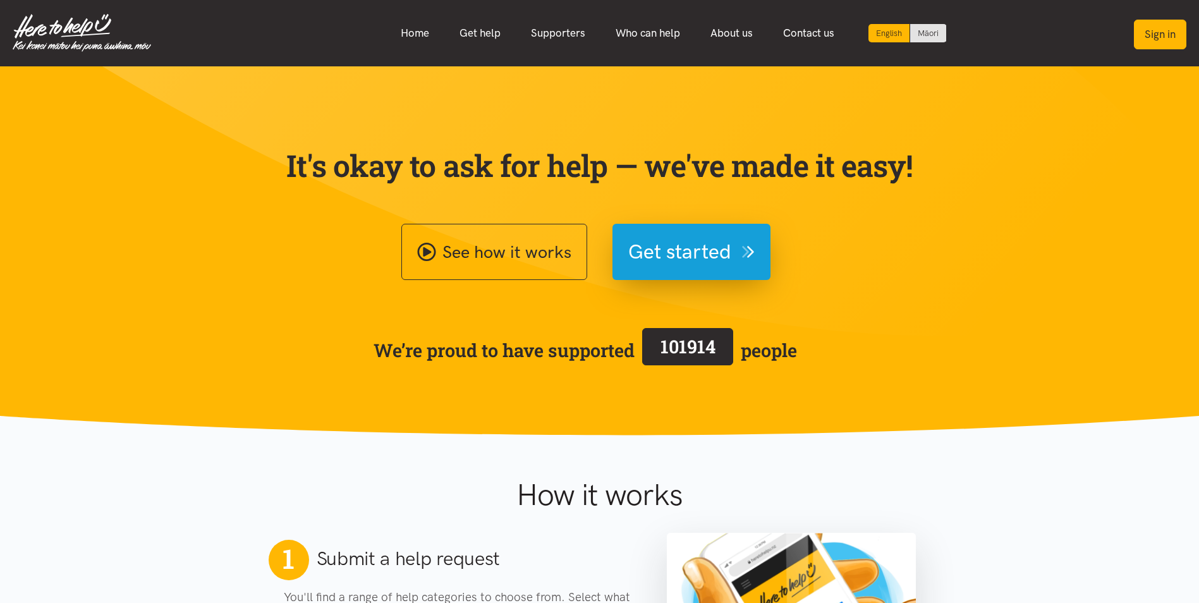
click at [1178, 27] on button "Sign in" at bounding box center [1160, 35] width 52 height 30
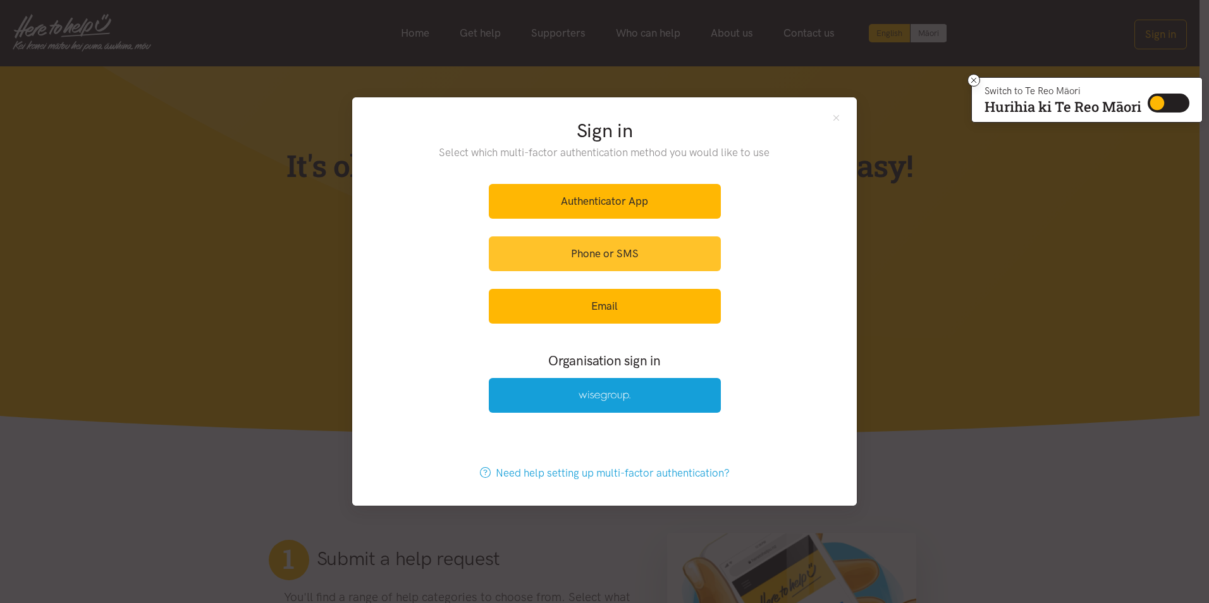
click at [624, 250] on link "Phone or SMS" at bounding box center [605, 253] width 232 height 35
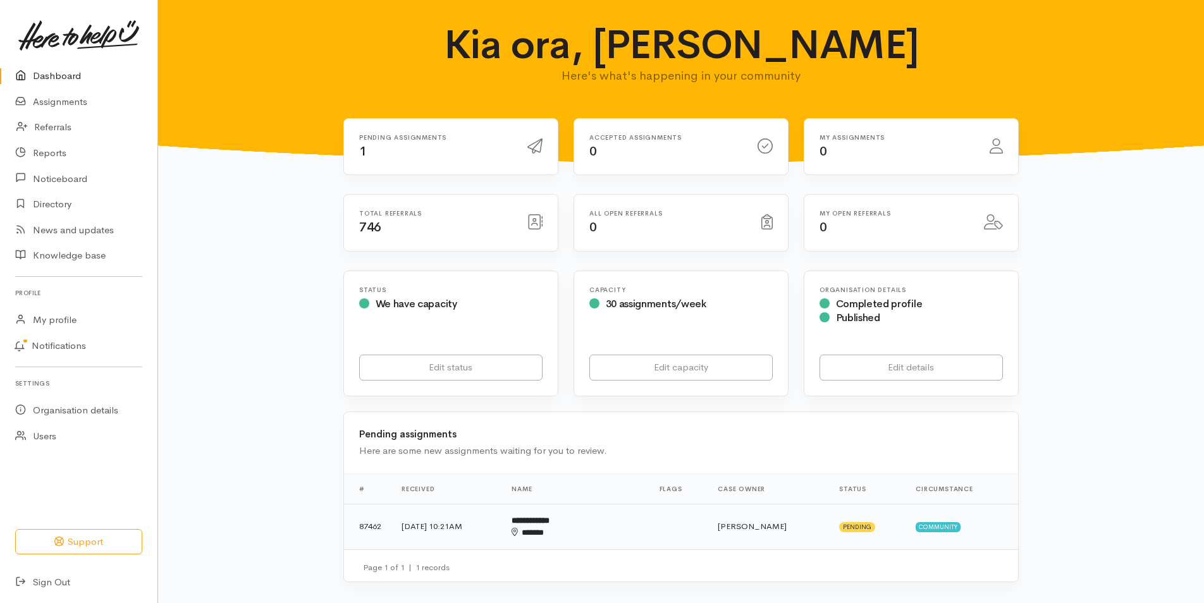
click at [549, 520] on b "**********" at bounding box center [531, 521] width 38 height 8
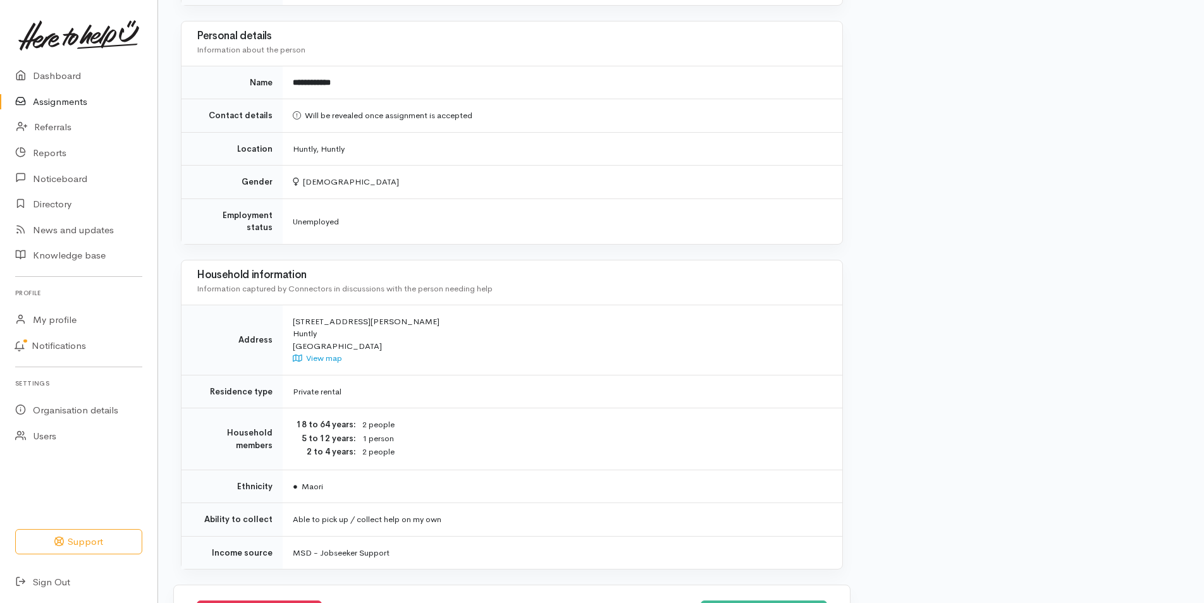
scroll to position [604, 0]
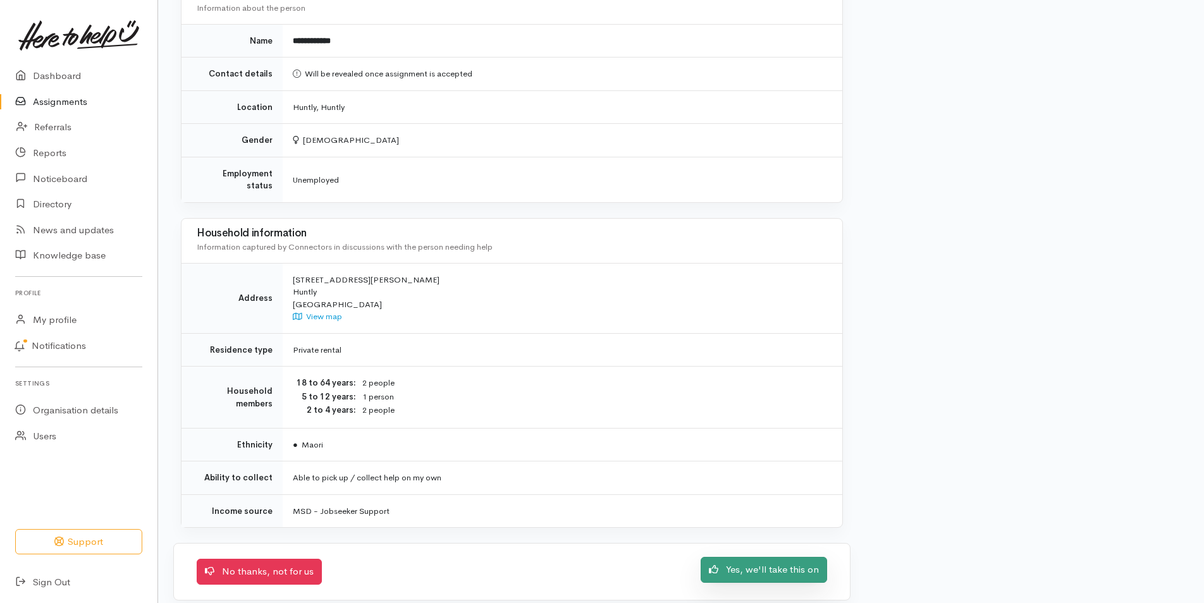
click at [786, 557] on link "Yes, we'll take this on" at bounding box center [764, 570] width 126 height 26
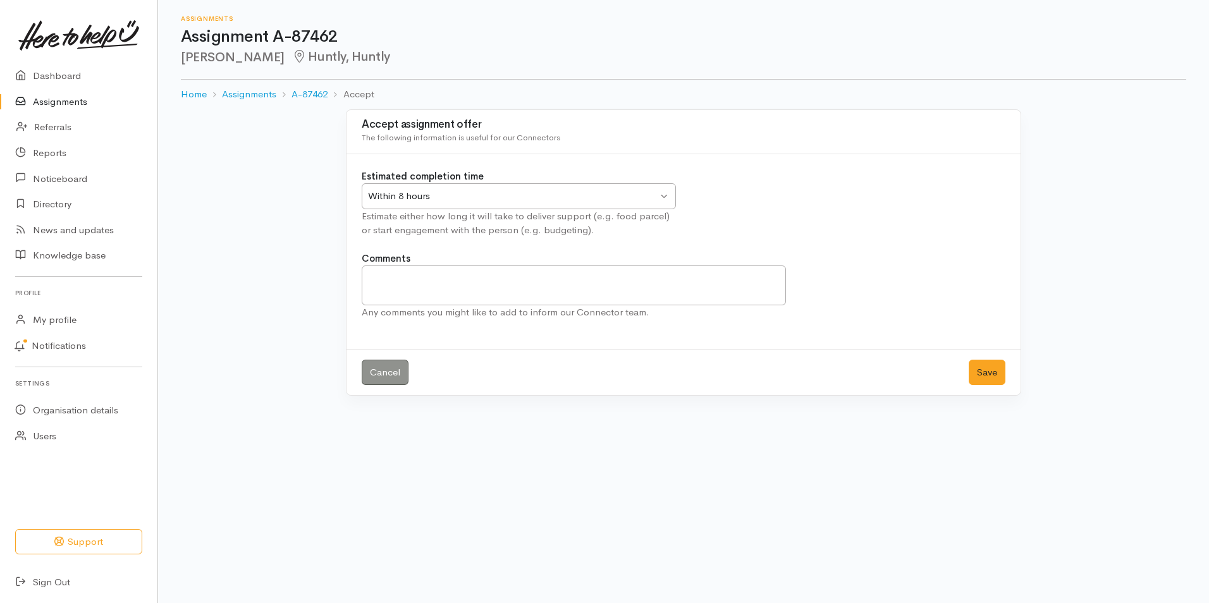
click at [666, 195] on div "Within 8 hours Within 8 hours" at bounding box center [519, 196] width 314 height 26
click at [989, 372] on button "Save" at bounding box center [987, 373] width 37 height 26
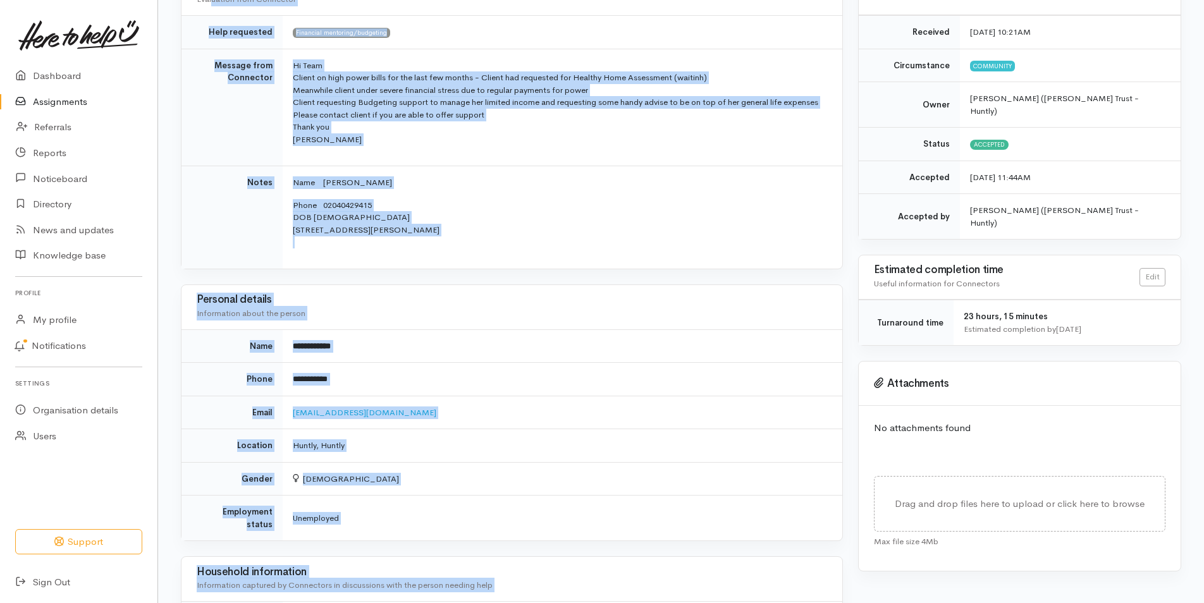
scroll to position [153, 0]
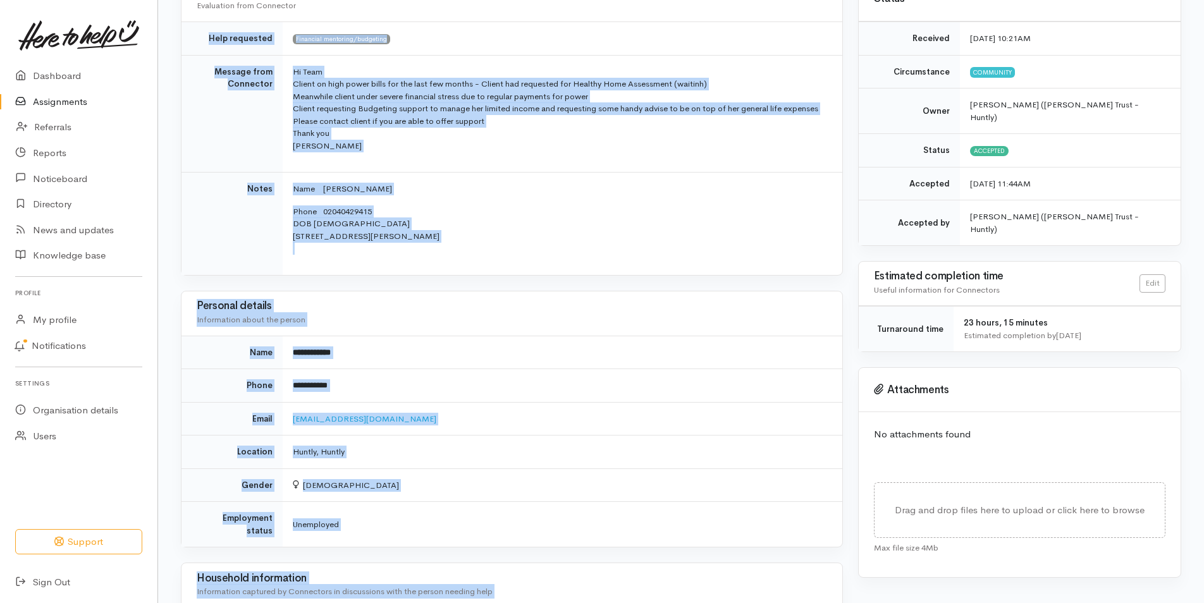
drag, startPoint x: 472, startPoint y: 462, endPoint x: 208, endPoint y: 44, distance: 493.9
click at [208, 44] on div "Needs assessment Evaluation from Connector Help requested Financial mentoring/b…" at bounding box center [511, 489] width 677 height 1024
copy div "**********"
click at [406, 214] on p "Phone 02040429415 DOB 5/01/1997 7 Graham Place, Huntly, New Zealand" at bounding box center [560, 229] width 534 height 49
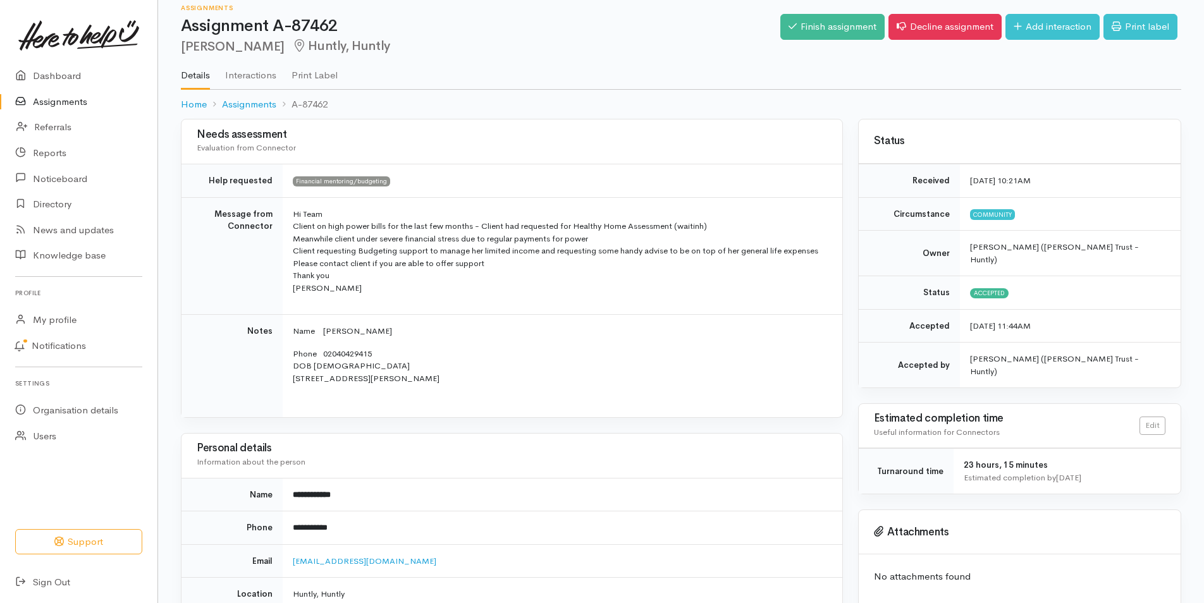
scroll to position [0, 0]
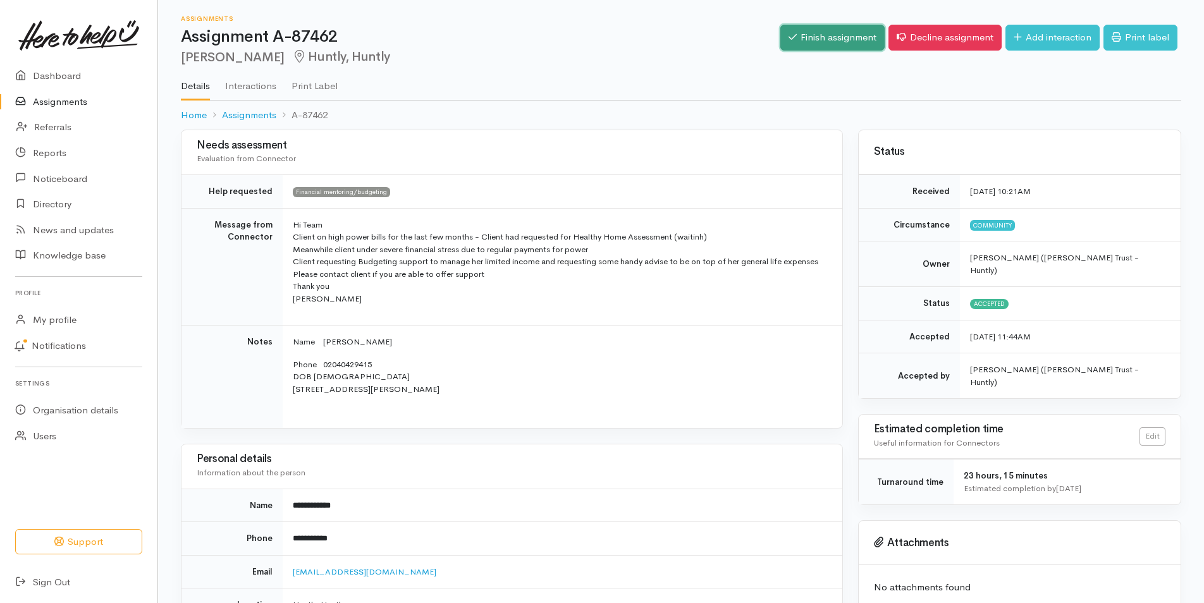
click at [821, 44] on link "Finish assignment" at bounding box center [832, 38] width 104 height 26
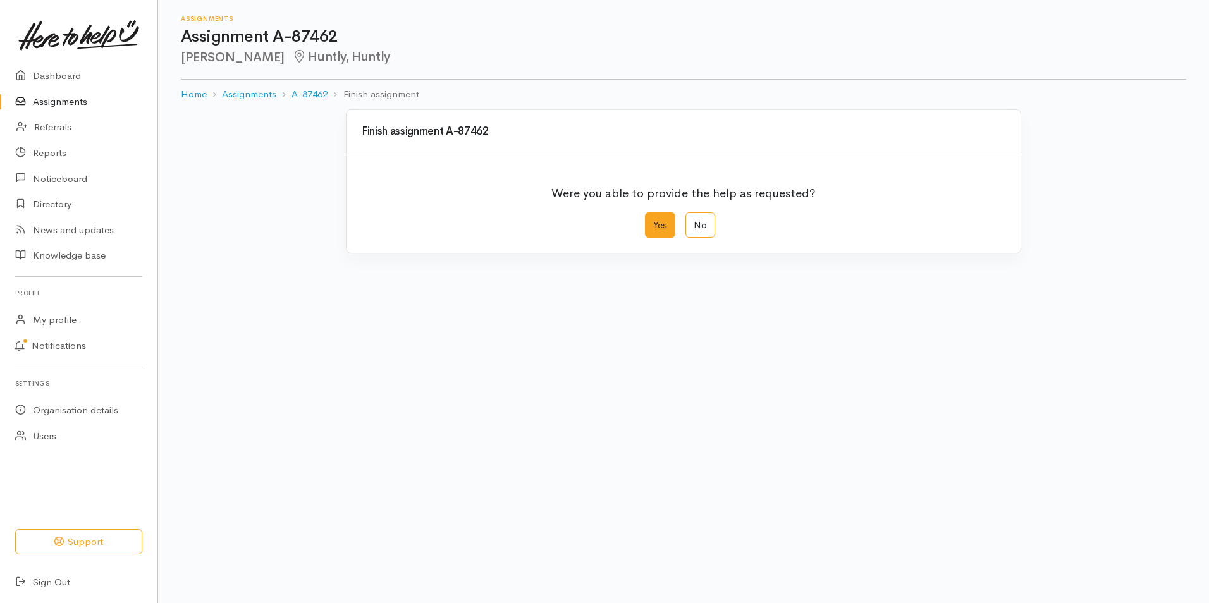
click at [662, 219] on label "Yes" at bounding box center [660, 225] width 30 height 26
click at [653, 219] on input "Yes" at bounding box center [649, 216] width 8 height 8
radio input "true"
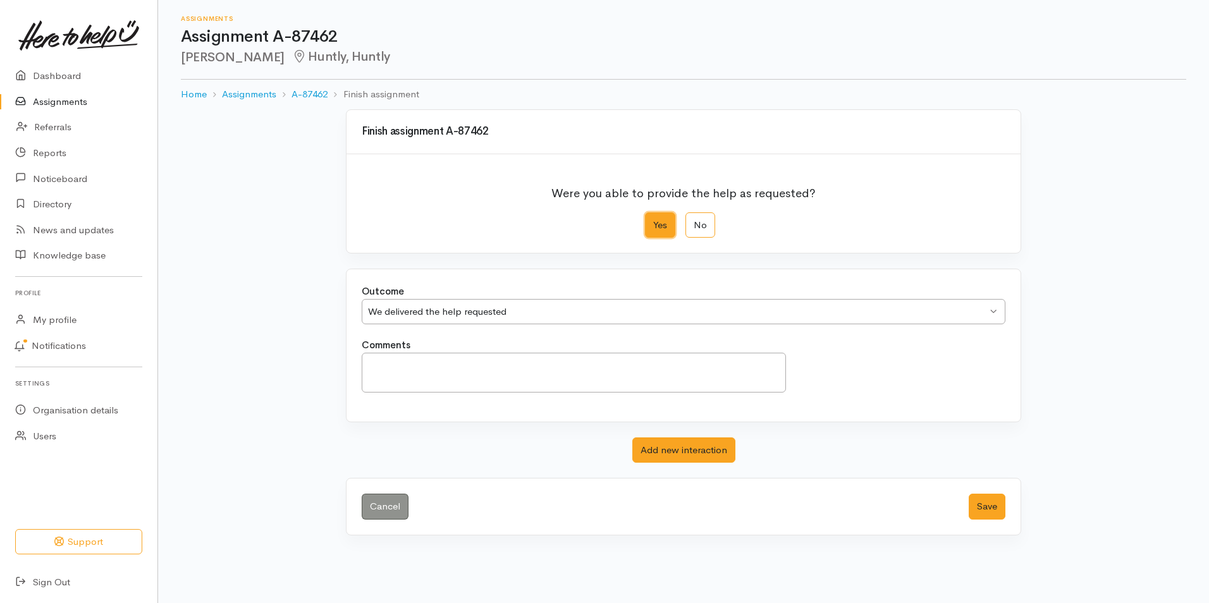
click at [810, 299] on div "We delivered the help requested We delivered the help requested" at bounding box center [684, 312] width 644 height 26
drag, startPoint x: 983, startPoint y: 506, endPoint x: 988, endPoint y: 511, distance: 6.7
click at [988, 511] on button "Save" at bounding box center [987, 507] width 37 height 26
click at [993, 503] on button "Save" at bounding box center [987, 507] width 37 height 26
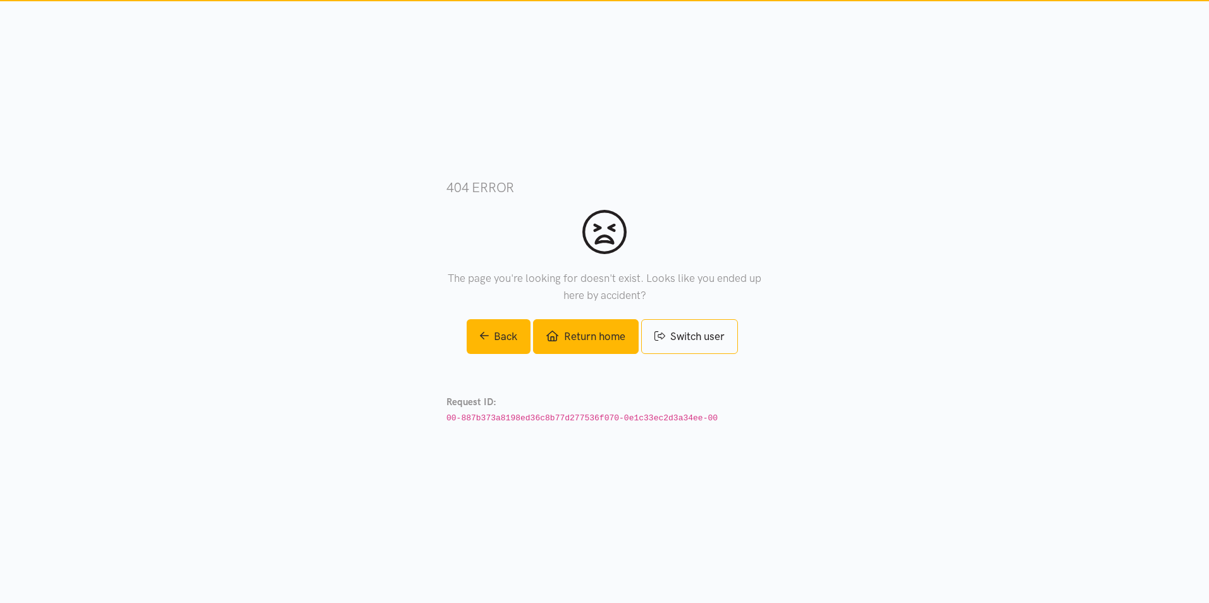
click at [603, 340] on link "Return home" at bounding box center [585, 336] width 105 height 35
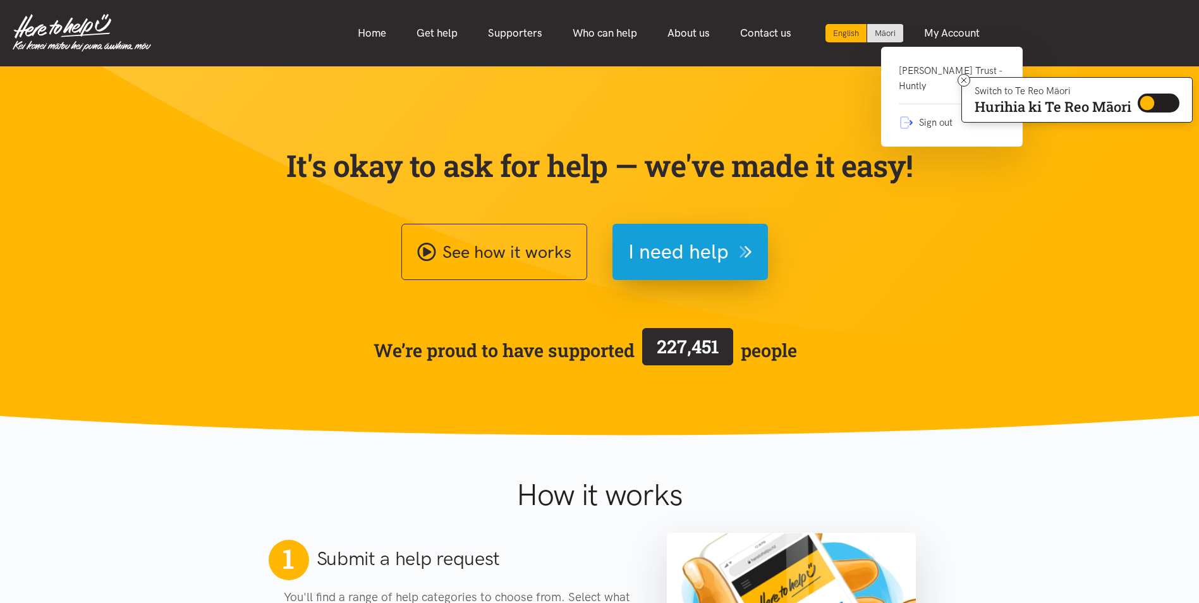
click at [926, 75] on link "[PERSON_NAME] Trust - Huntly" at bounding box center [952, 83] width 106 height 41
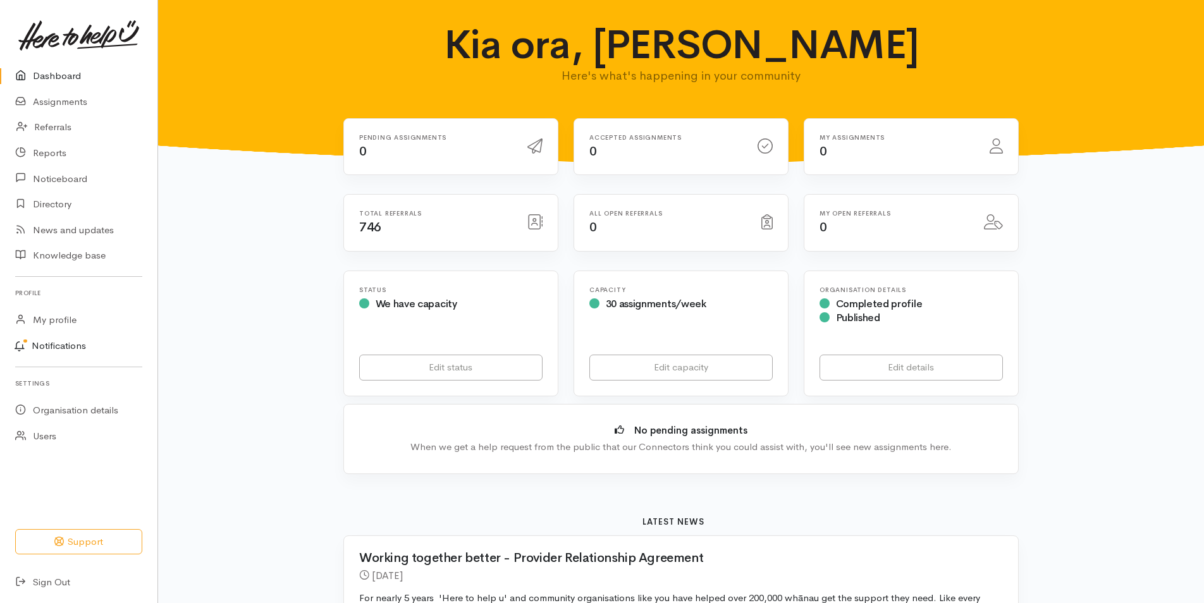
click at [68, 348] on link "Notifications" at bounding box center [76, 346] width 161 height 27
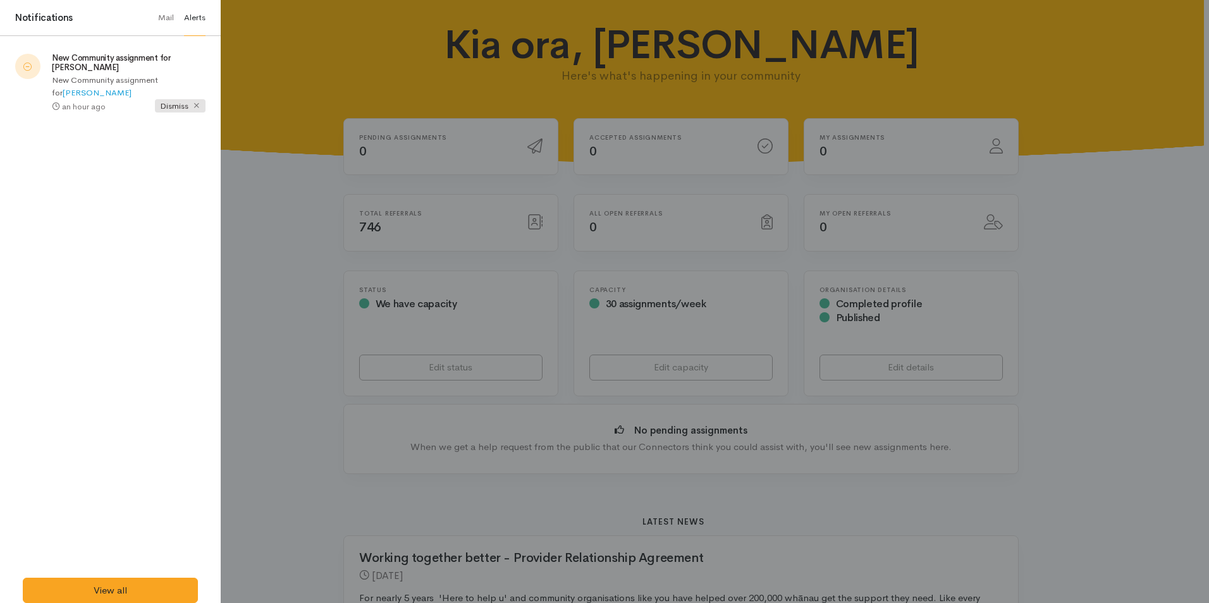
click at [182, 97] on p "New Community assignment for [PERSON_NAME]" at bounding box center [129, 86] width 154 height 25
click at [176, 114] on div "New Community assignment for [PERSON_NAME] New Community assignment for [PERSON…" at bounding box center [110, 84] width 190 height 80
click at [176, 106] on span "Dismiss" at bounding box center [180, 105] width 51 height 13
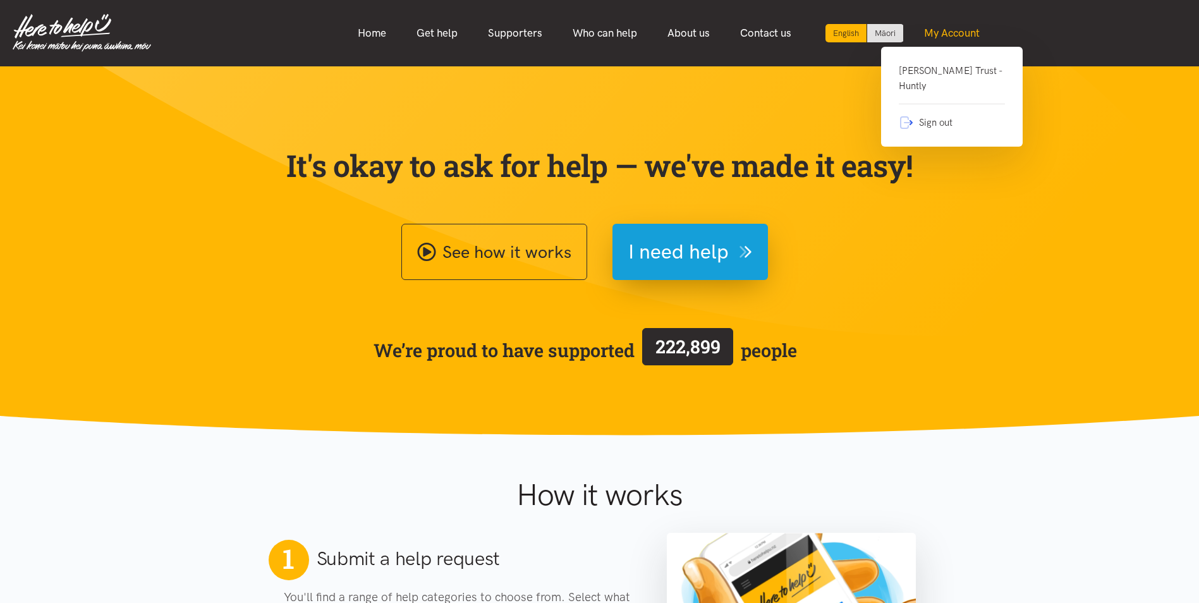
click at [951, 38] on link "My Account" at bounding box center [952, 33] width 86 height 27
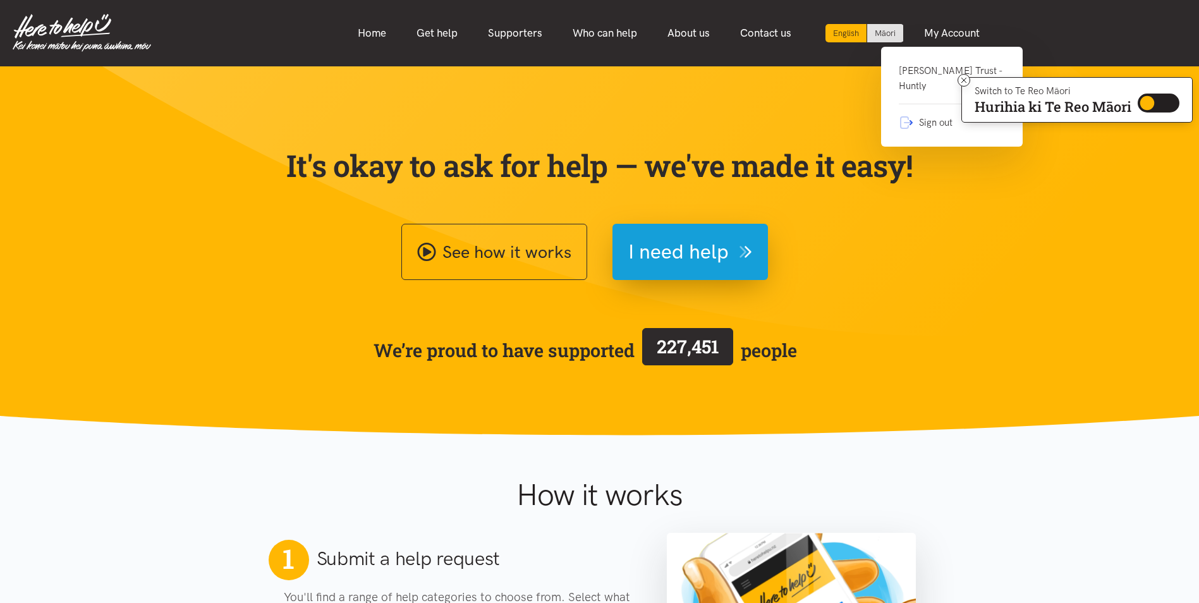
click at [923, 125] on link "Sign out" at bounding box center [952, 117] width 106 height 26
